Goal: Transaction & Acquisition: Purchase product/service

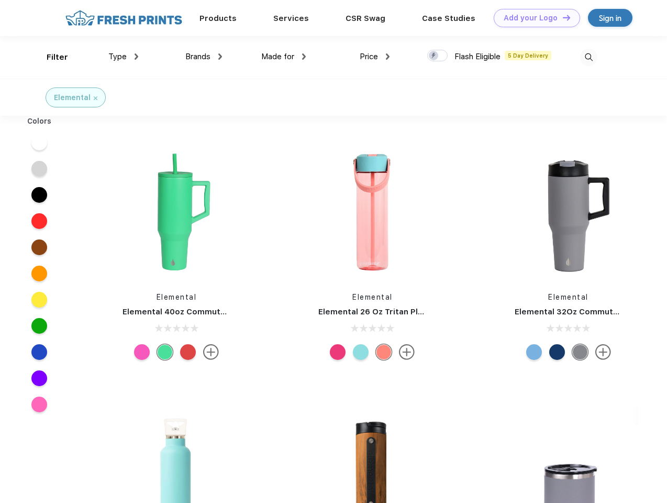
click at [533, 18] on link "Add your Logo Design Tool" at bounding box center [537, 18] width 86 height 18
click at [0, 0] on div "Design Tool" at bounding box center [0, 0] width 0 height 0
click at [562, 17] on link "Add your Logo Design Tool" at bounding box center [537, 18] width 86 height 18
click at [50, 57] on div "Filter" at bounding box center [57, 57] width 21 height 12
click at [124, 57] on span "Type" at bounding box center [117, 56] width 18 height 9
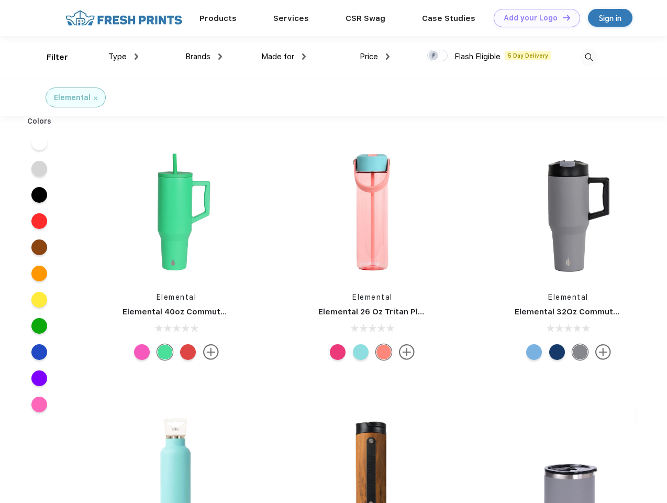
click at [204, 57] on span "Brands" at bounding box center [197, 56] width 25 height 9
click at [284, 57] on span "Made for" at bounding box center [277, 56] width 33 height 9
click at [375, 57] on span "Price" at bounding box center [369, 56] width 18 height 9
click at [438, 56] on div at bounding box center [437, 56] width 20 height 12
click at [434, 56] on input "checkbox" at bounding box center [430, 52] width 7 height 7
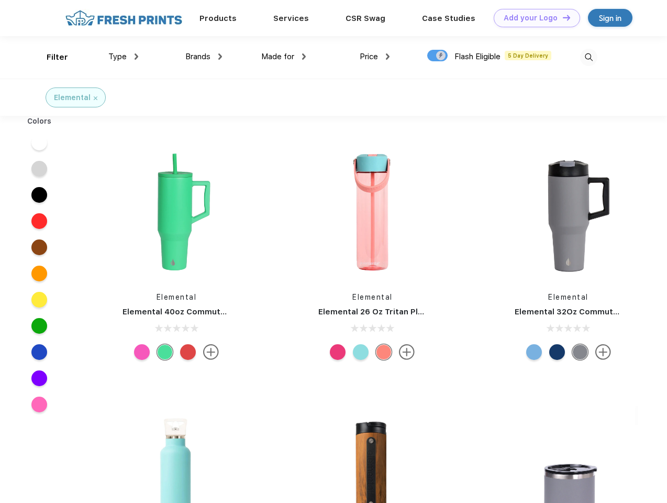
click at [588, 57] on img at bounding box center [588, 57] width 17 height 17
